Goal: Transaction & Acquisition: Purchase product/service

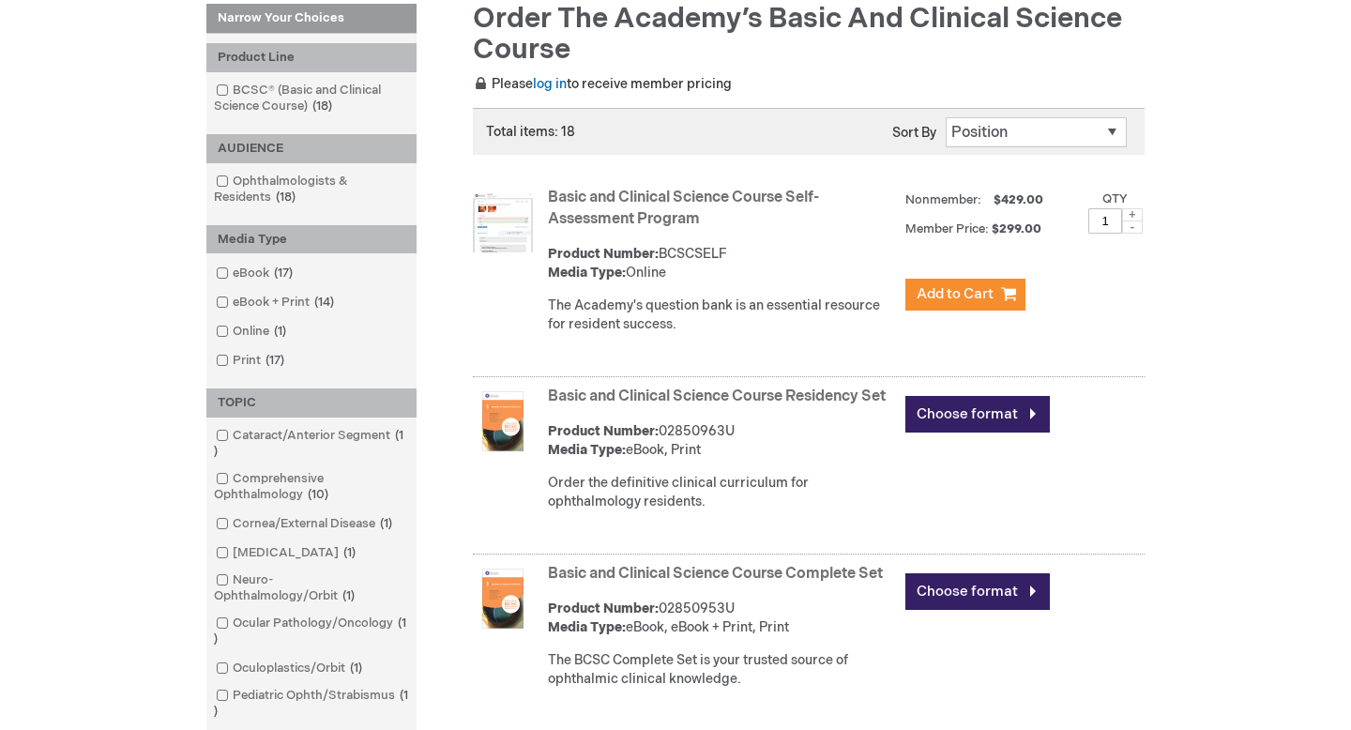
scroll to position [278, 0]
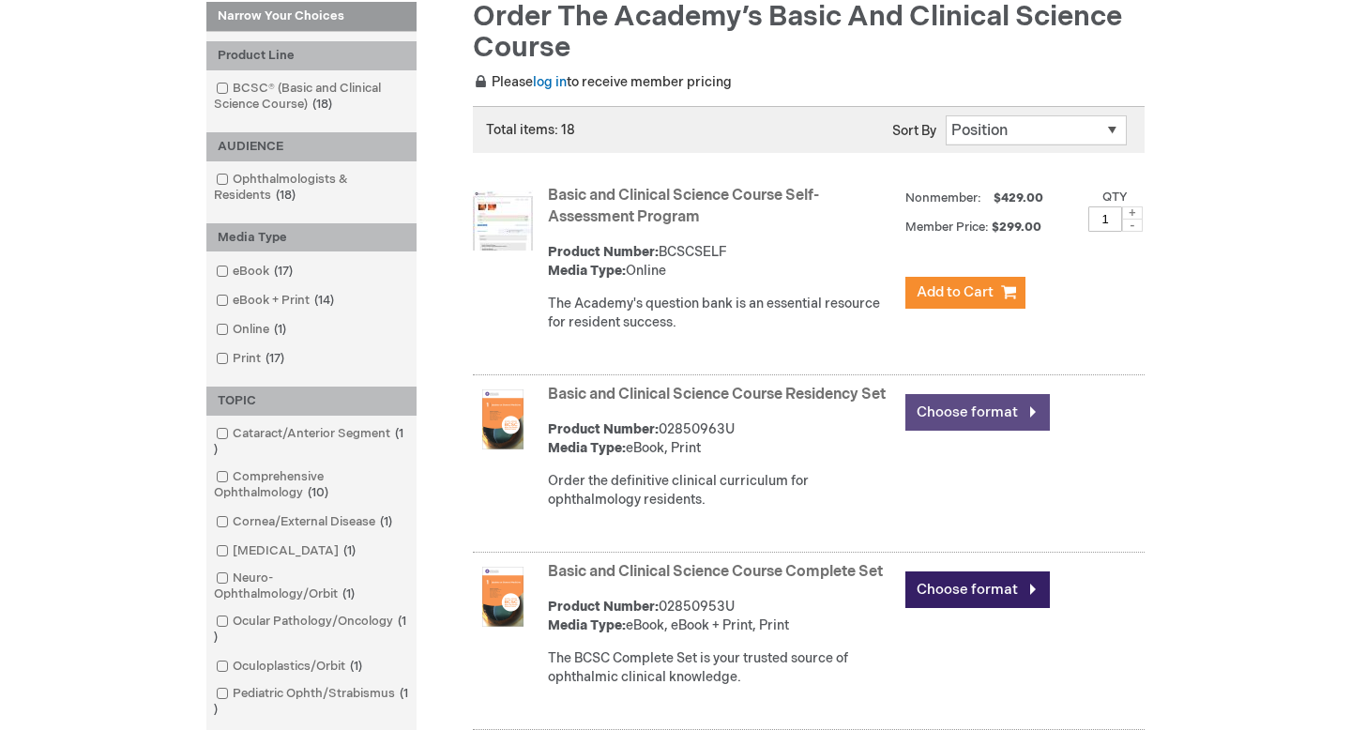
click at [925, 412] on link "Choose format" at bounding box center [977, 412] width 144 height 37
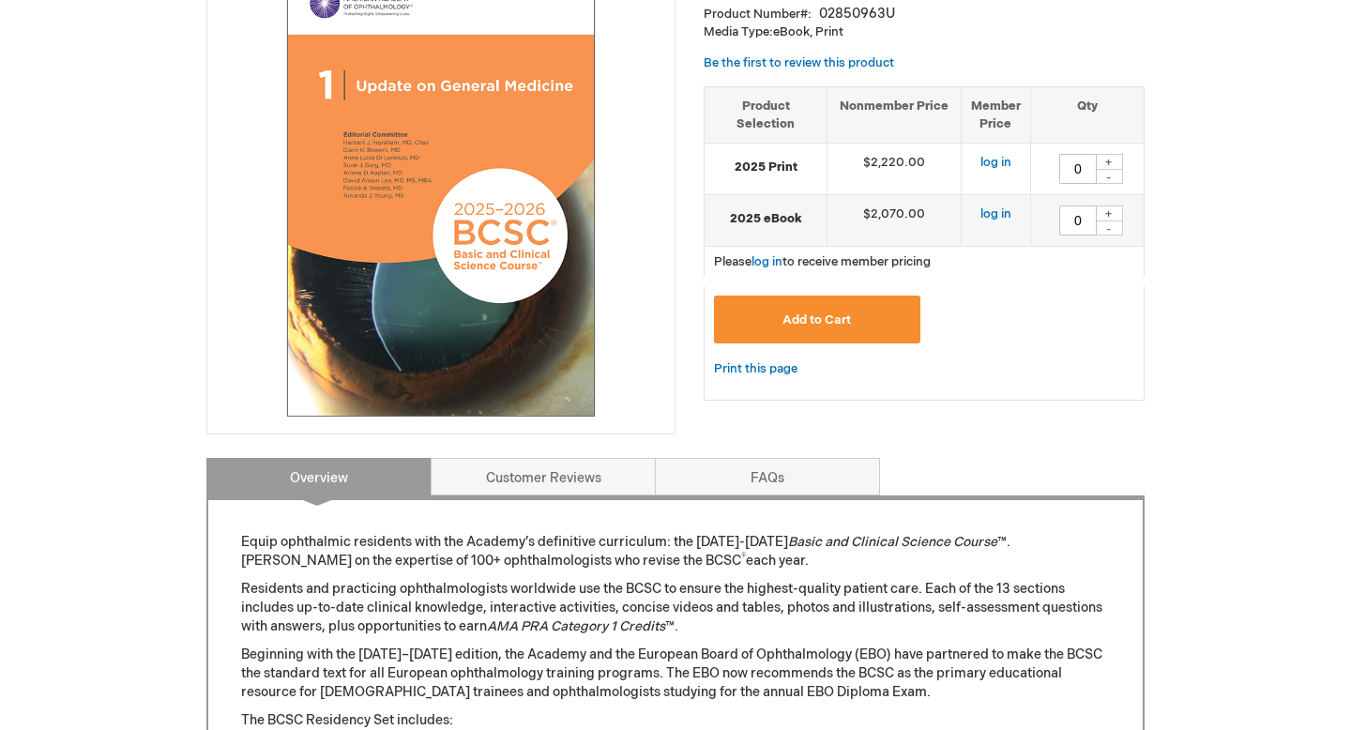
scroll to position [275, 0]
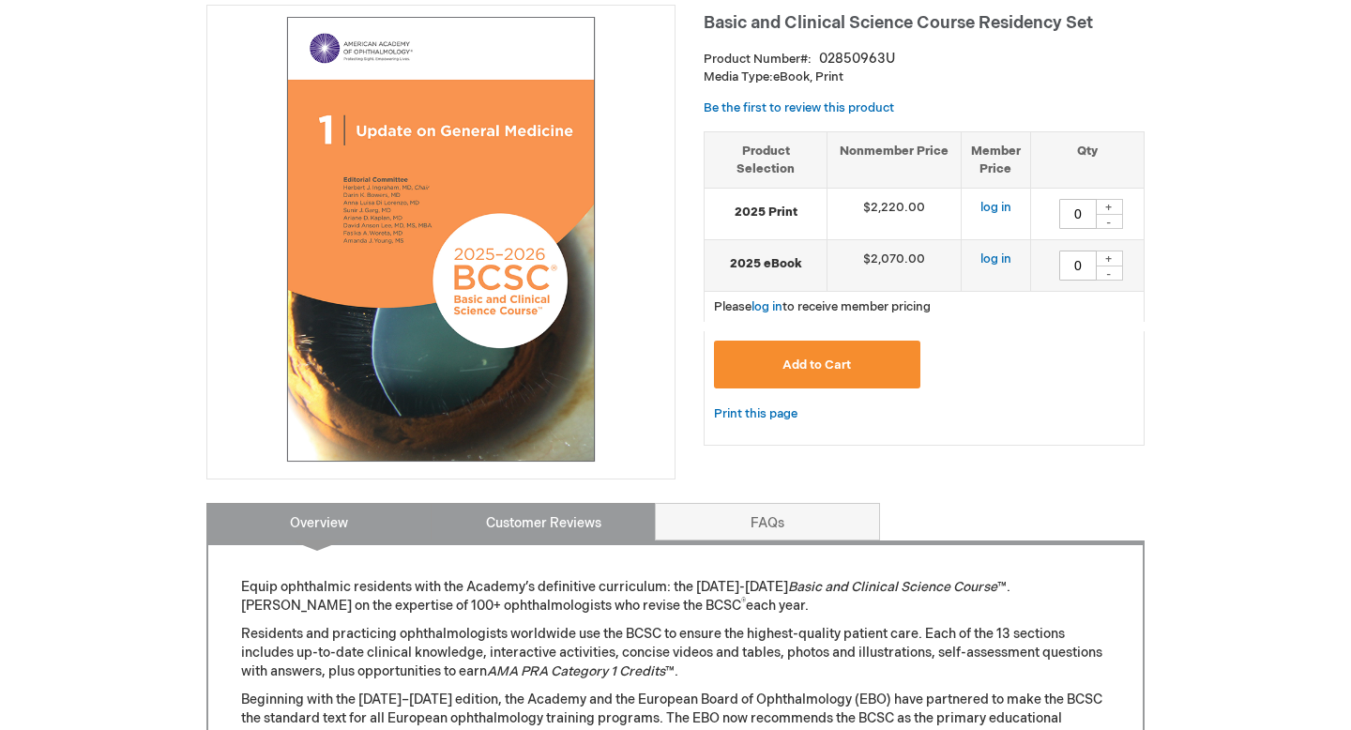
click at [536, 531] on link "Customer Reviews" at bounding box center [543, 522] width 225 height 38
